Goal: Information Seeking & Learning: Learn about a topic

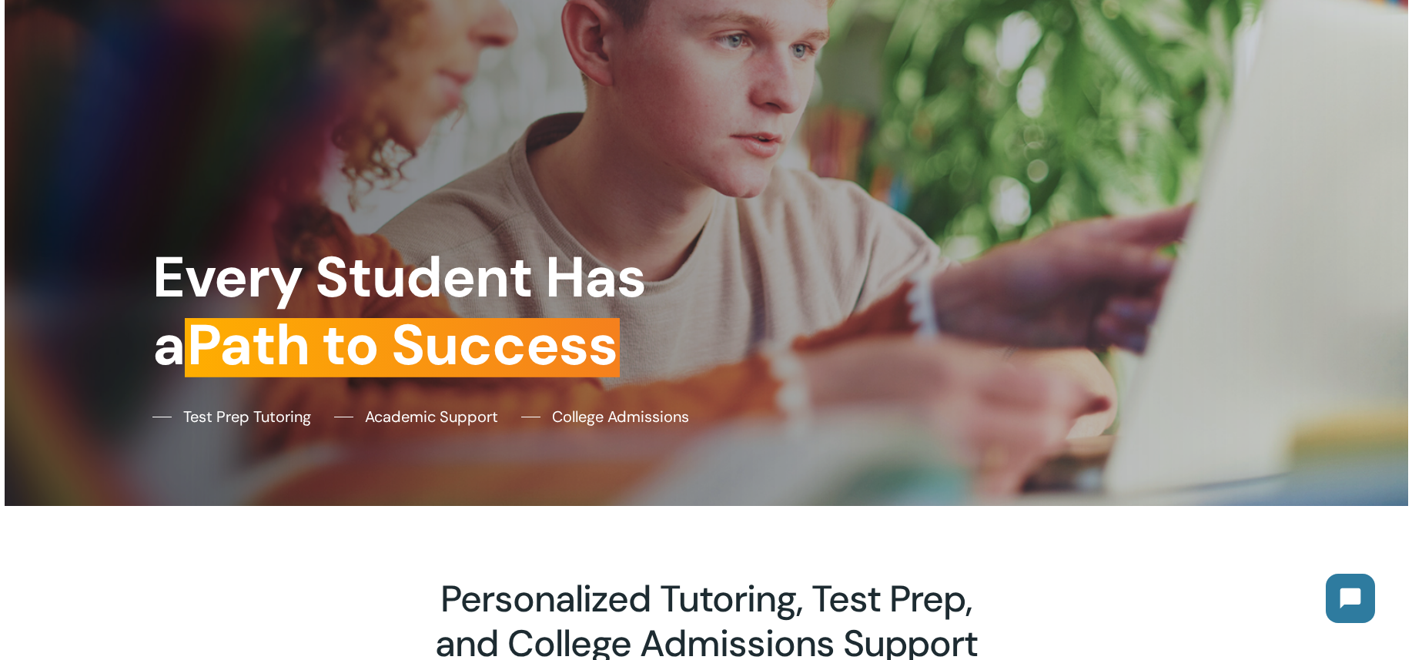
scroll to position [77, 0]
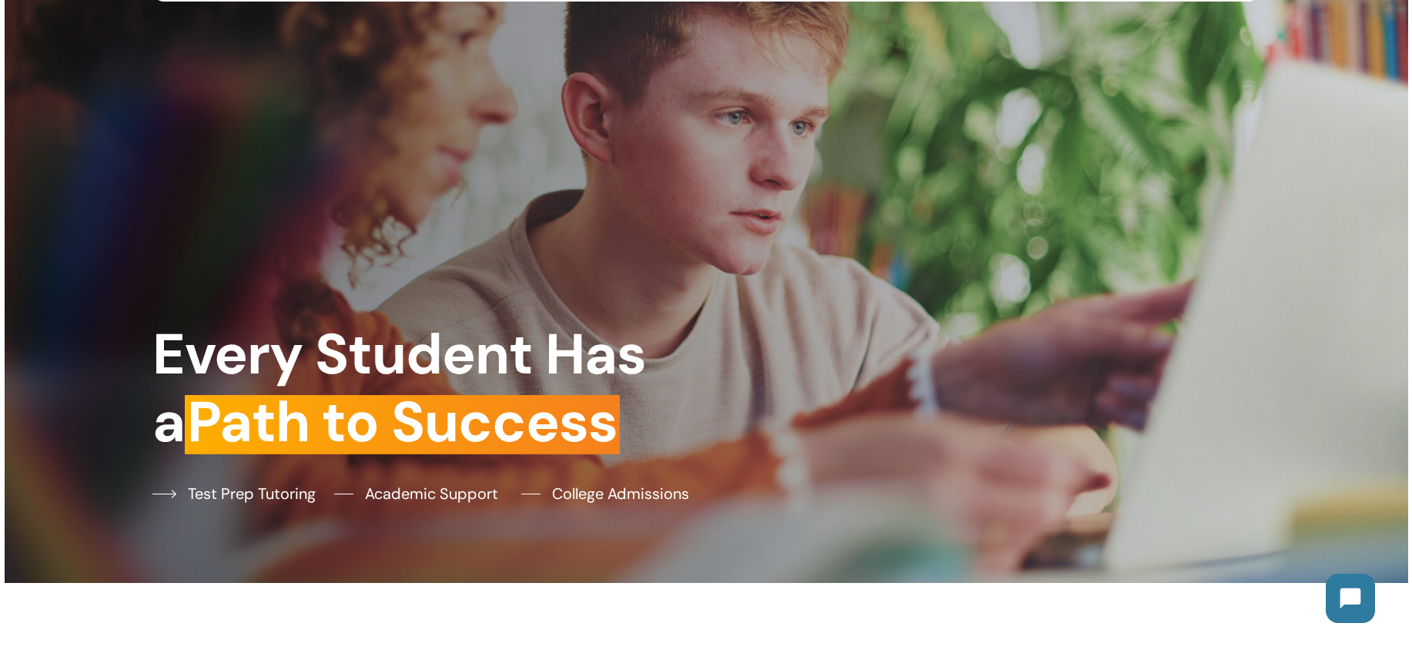
click at [243, 497] on span "Test Prep Tutoring" at bounding box center [252, 493] width 128 height 23
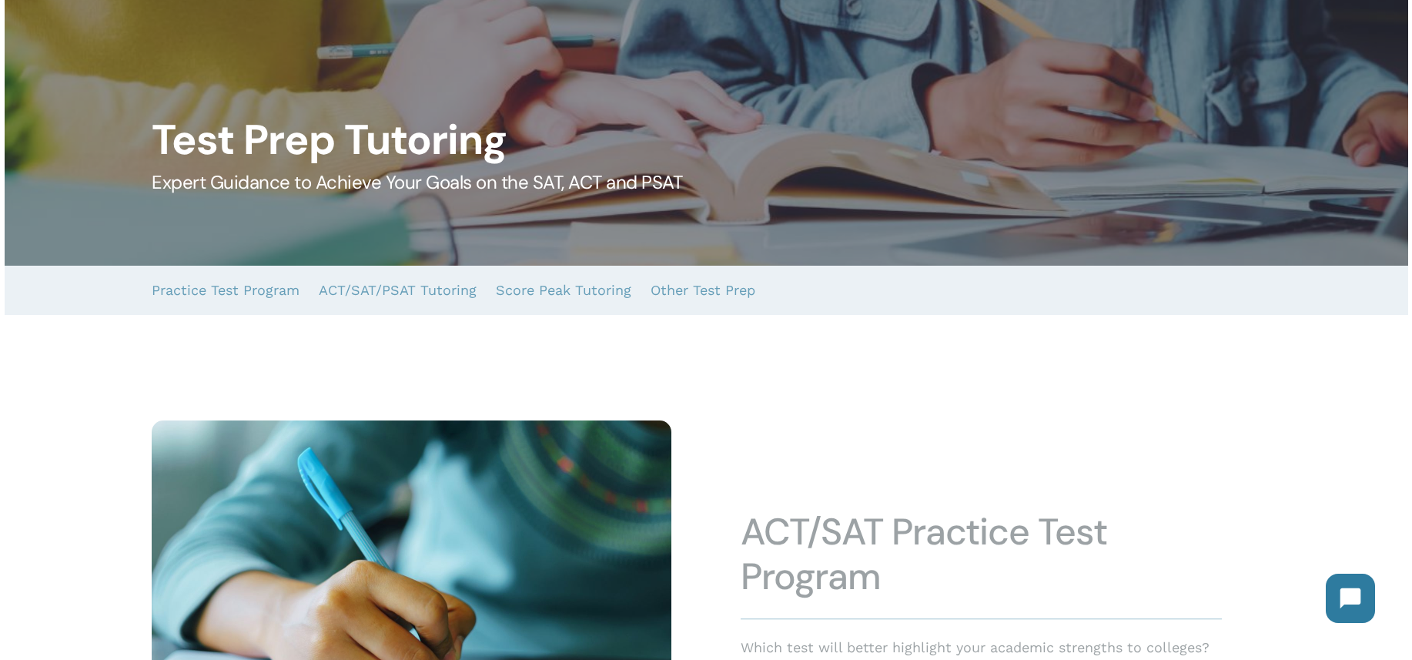
scroll to position [231, 0]
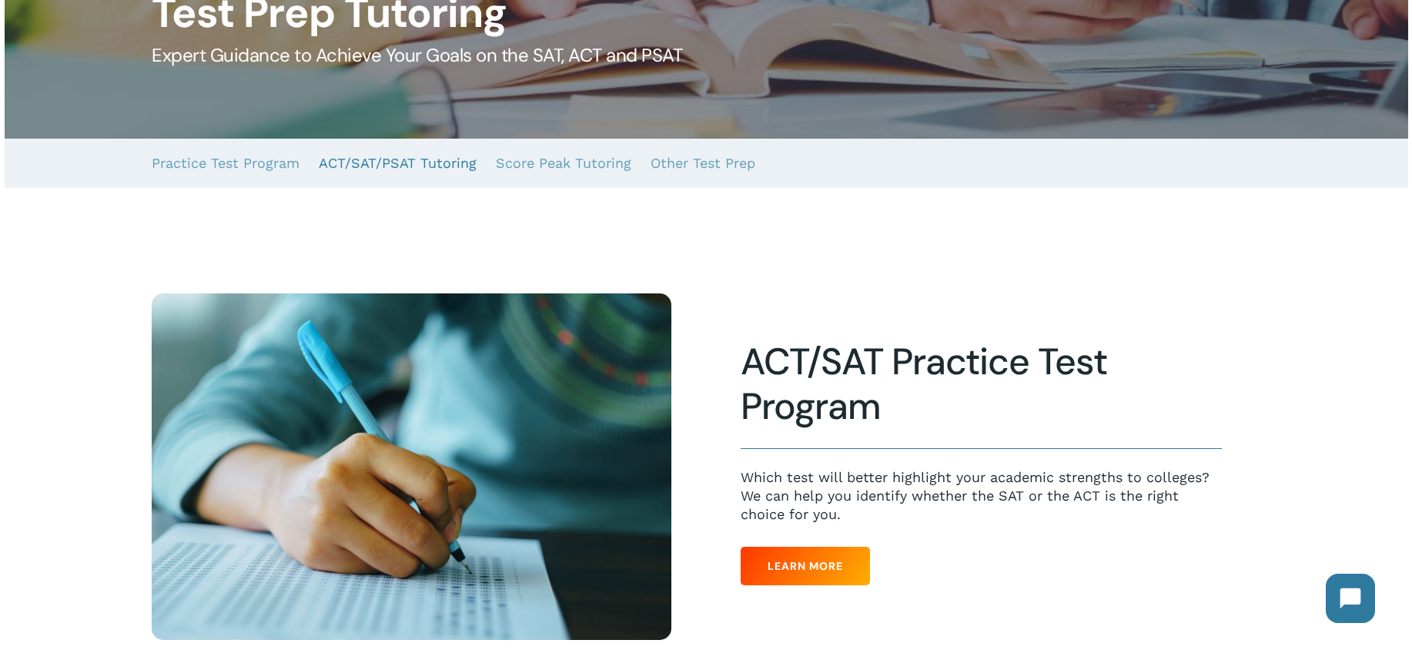
click at [374, 167] on link "ACT/SAT/PSAT Tutoring" at bounding box center [398, 163] width 158 height 49
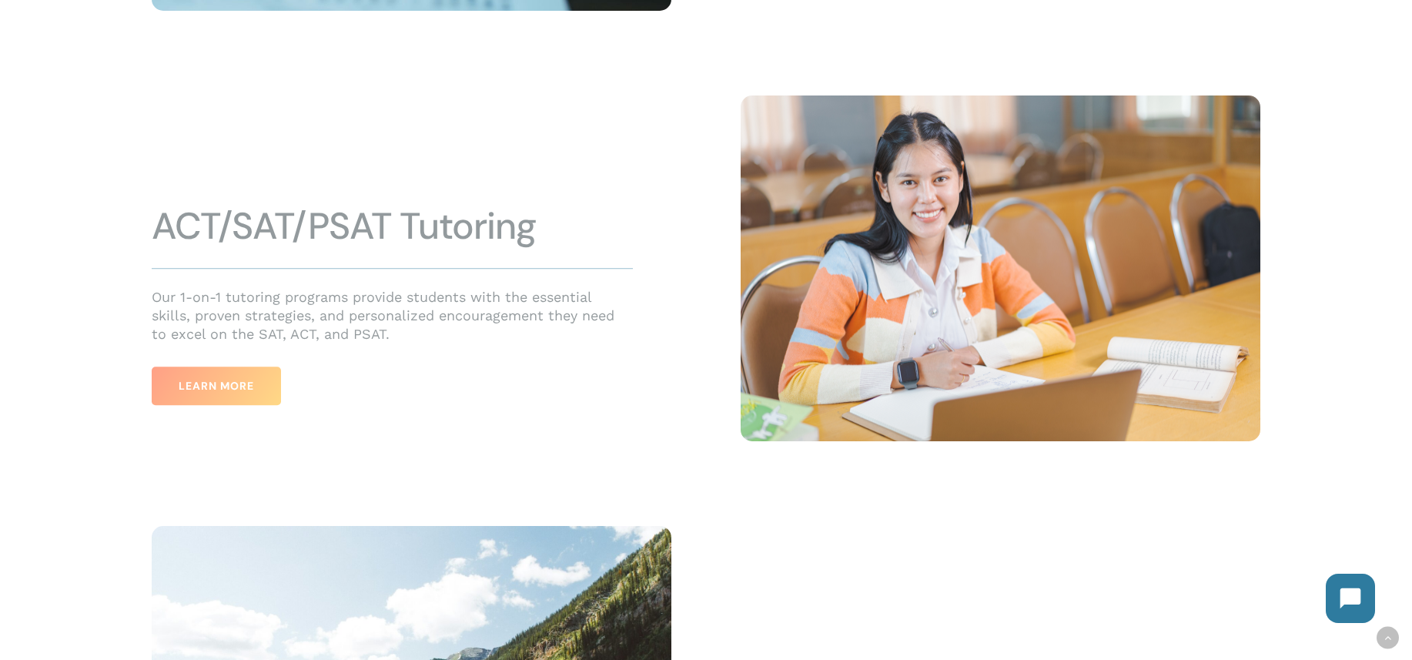
scroll to position [860, 0]
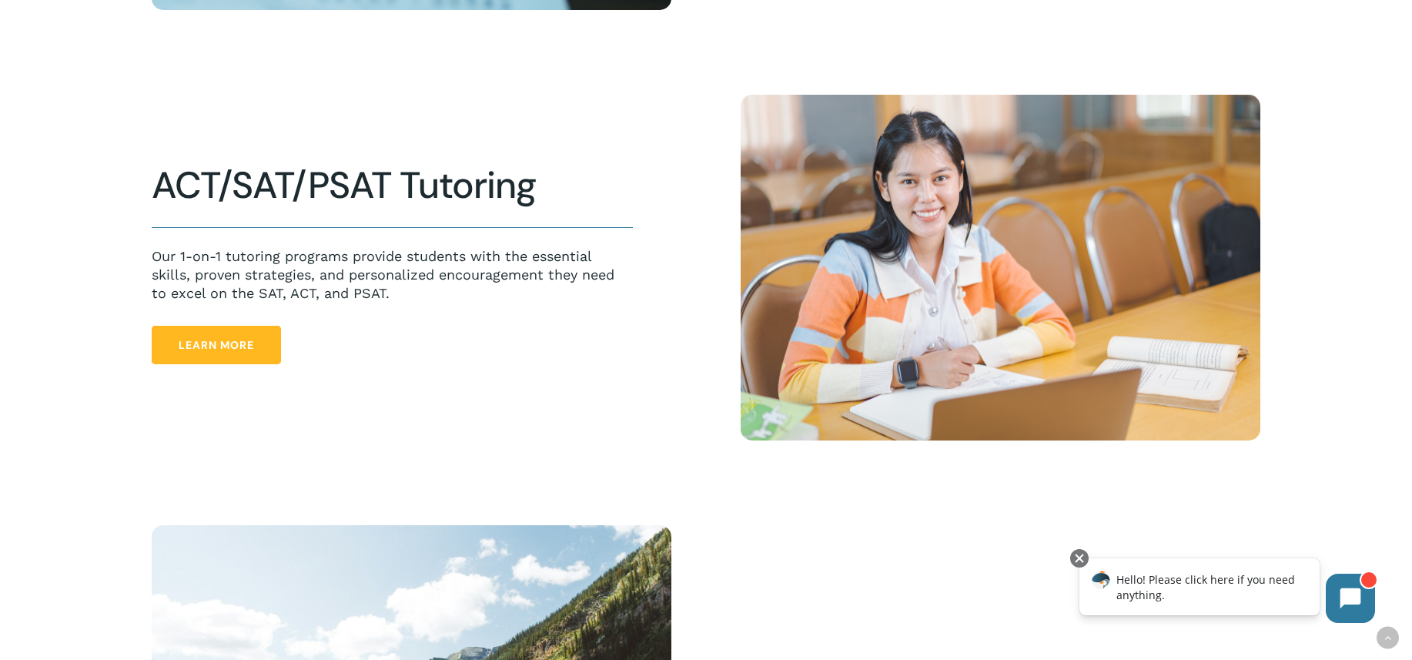
click at [239, 348] on span "Learn More" at bounding box center [216, 344] width 75 height 15
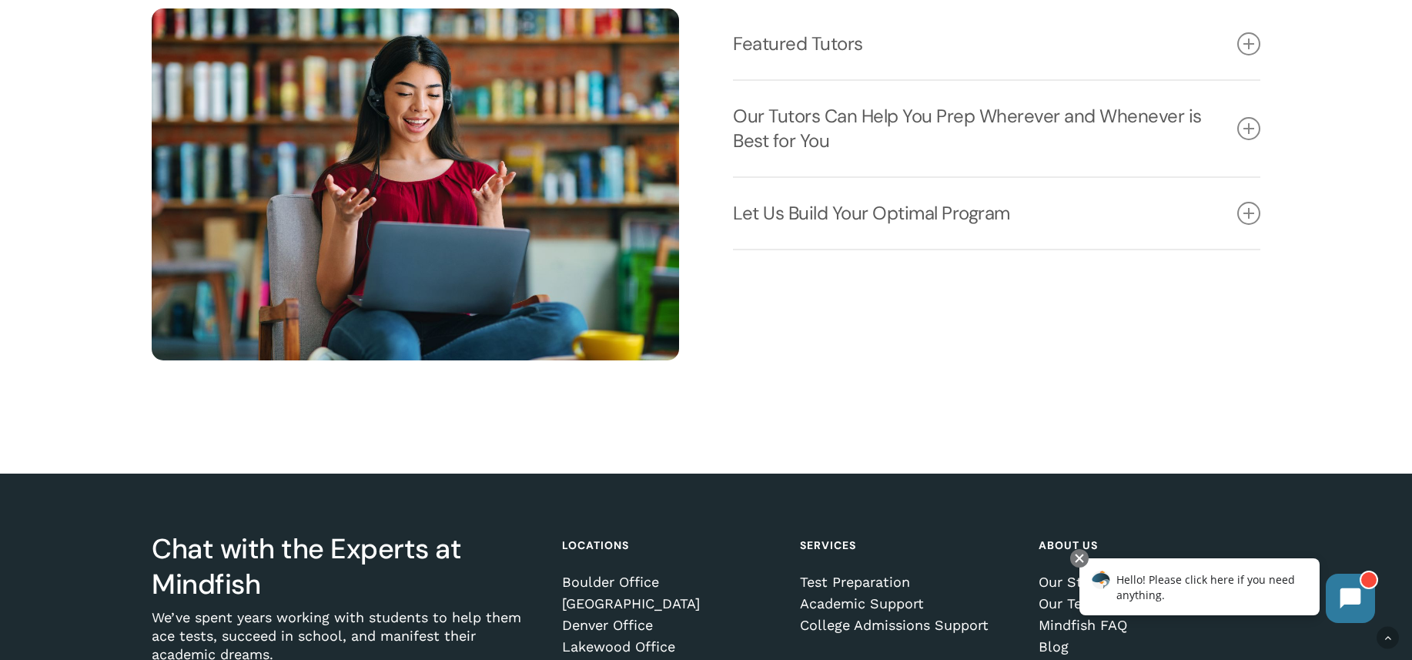
scroll to position [2433, 0]
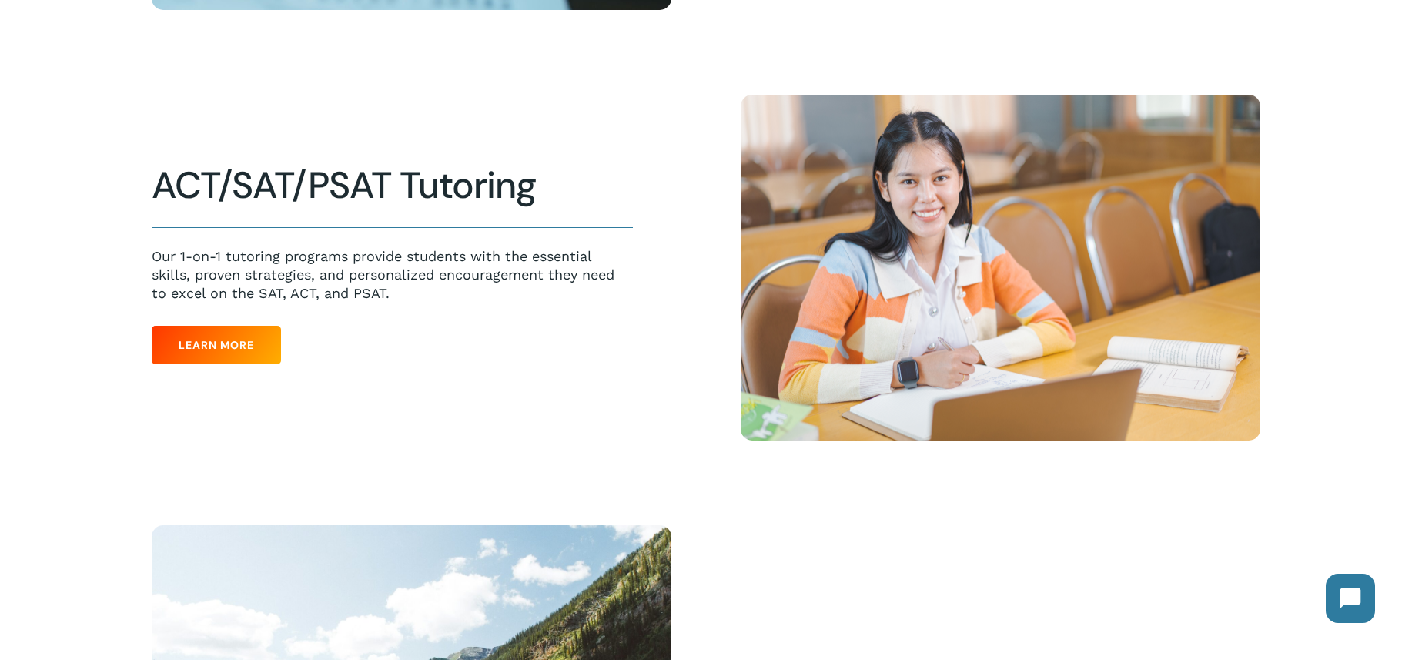
scroll to position [231, 0]
